Goal: Task Accomplishment & Management: Manage account settings

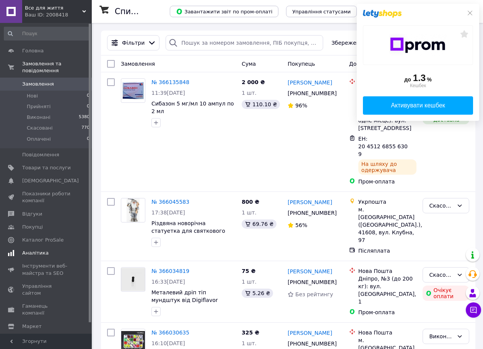
click at [29, 250] on span "Аналітика" at bounding box center [35, 253] width 26 height 7
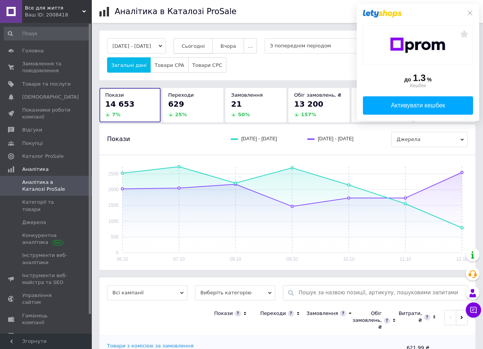
click at [202, 49] on span "Сьогодні" at bounding box center [193, 46] width 23 height 6
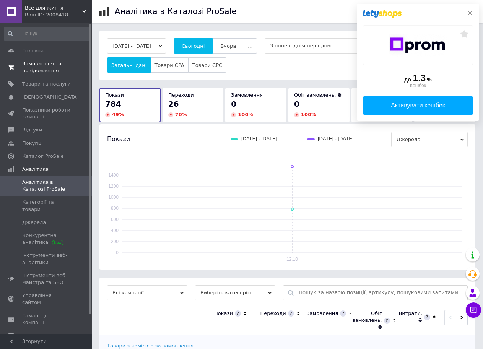
click at [32, 65] on span "Замовлення та повідомлення" at bounding box center [46, 67] width 49 height 14
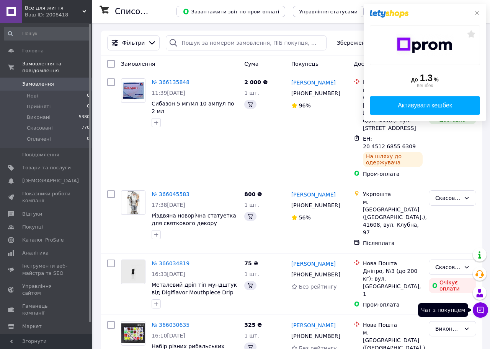
click at [479, 312] on button "Чат з покупцем" at bounding box center [479, 310] width 15 height 15
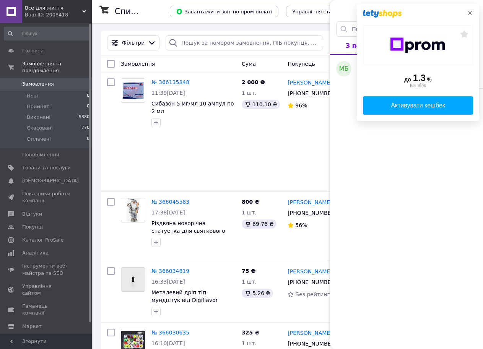
click at [470, 12] on icon at bounding box center [470, 13] width 6 height 6
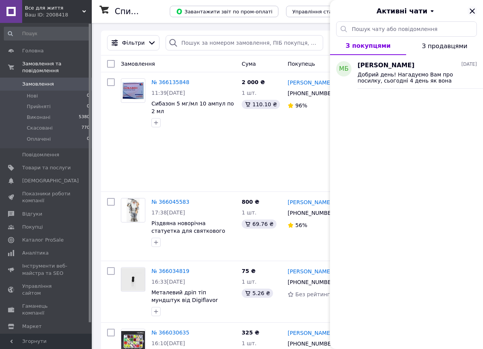
click at [472, 10] on icon "Закрити" at bounding box center [472, 11] width 9 height 9
